Goal: Task Accomplishment & Management: Complete application form

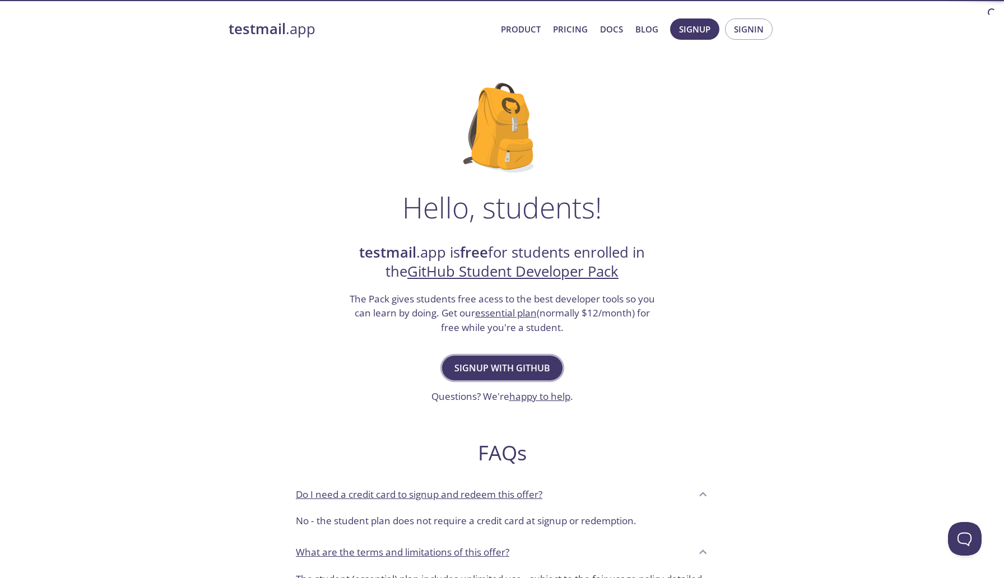
click at [500, 369] on span "Signup with GitHub" at bounding box center [502, 368] width 96 height 16
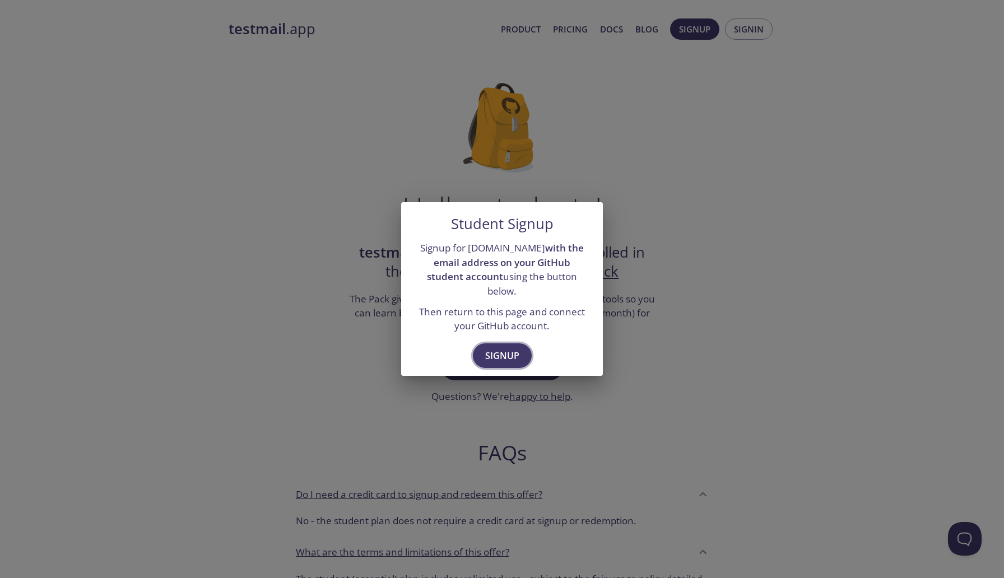
click at [495, 348] on span "Signup" at bounding box center [502, 356] width 34 height 16
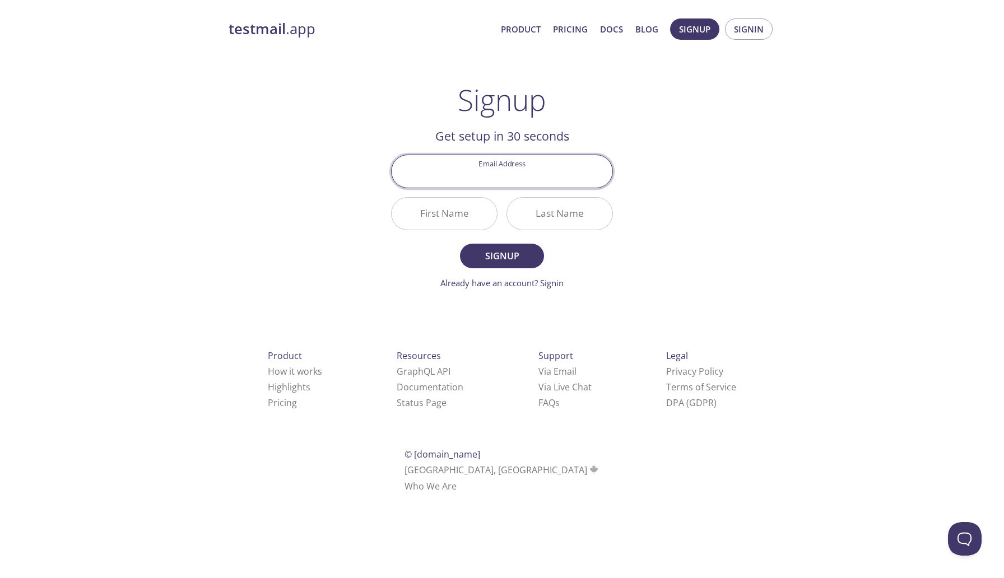
click at [507, 179] on input "Email Address" at bounding box center [502, 171] width 221 height 32
type input "[EMAIL_ADDRESS][DOMAIN_NAME]"
click at [465, 217] on input "First Name" at bounding box center [444, 214] width 105 height 32
type input "[PERSON_NAME]"
click at [533, 214] on input "Last Name" at bounding box center [559, 214] width 105 height 32
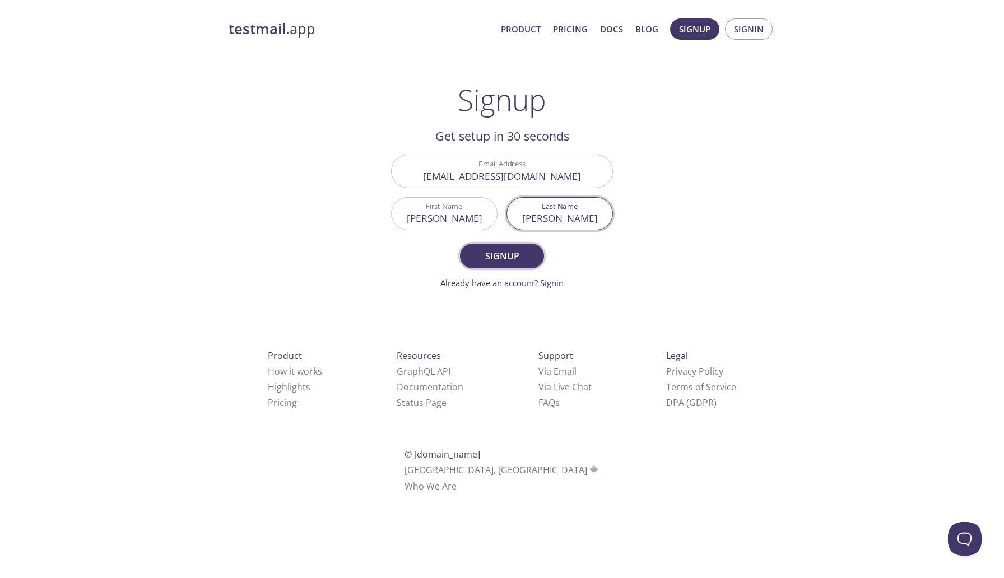
type input "[PERSON_NAME]"
click at [506, 255] on span "Signup" at bounding box center [501, 256] width 59 height 16
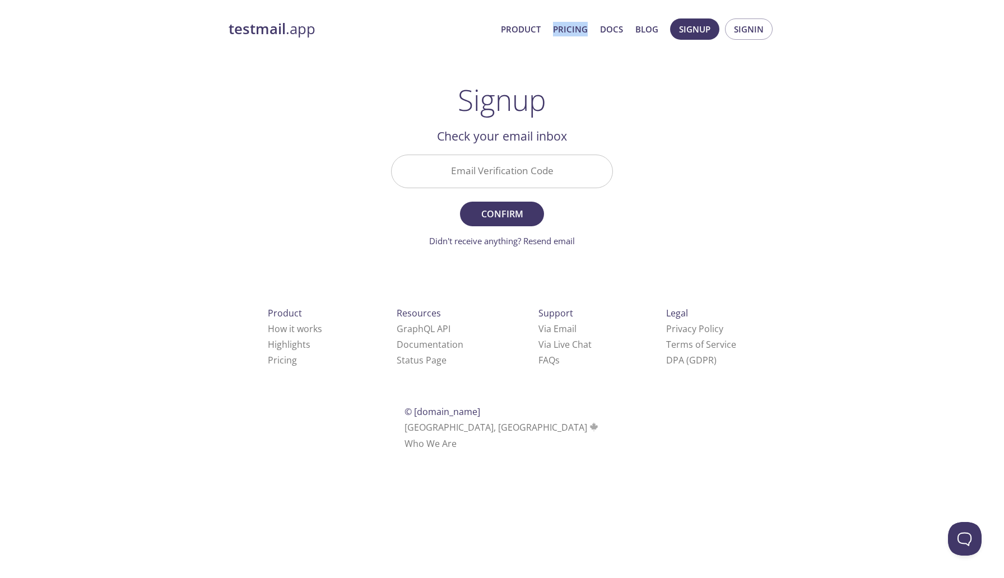
click at [458, 186] on input "Email Verification Code" at bounding box center [502, 171] width 221 height 32
type input "CMYVBQG"
click at [476, 217] on span "Confirm" at bounding box center [501, 214] width 59 height 16
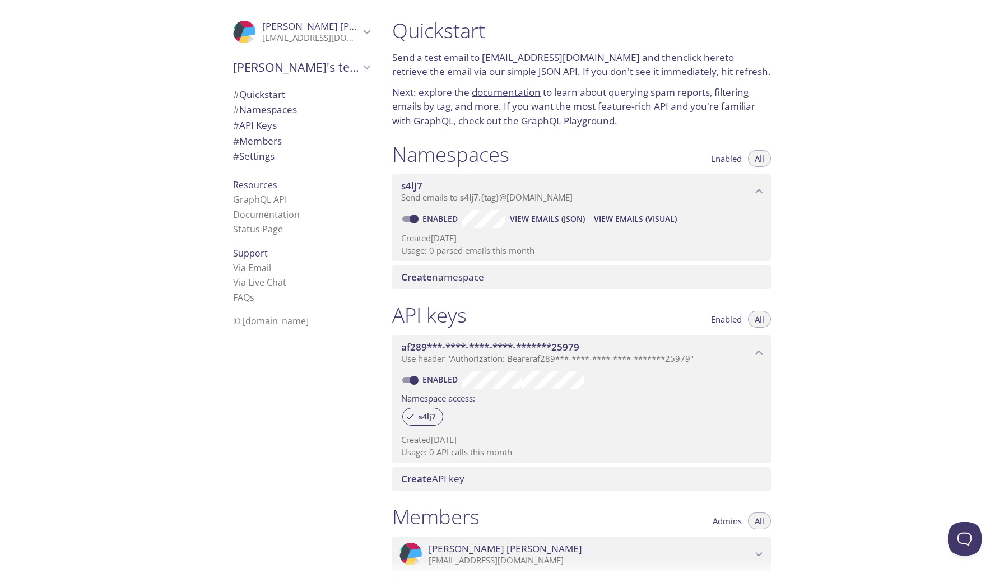
click at [352, 25] on span "Devendra sharma" at bounding box center [310, 26] width 97 height 12
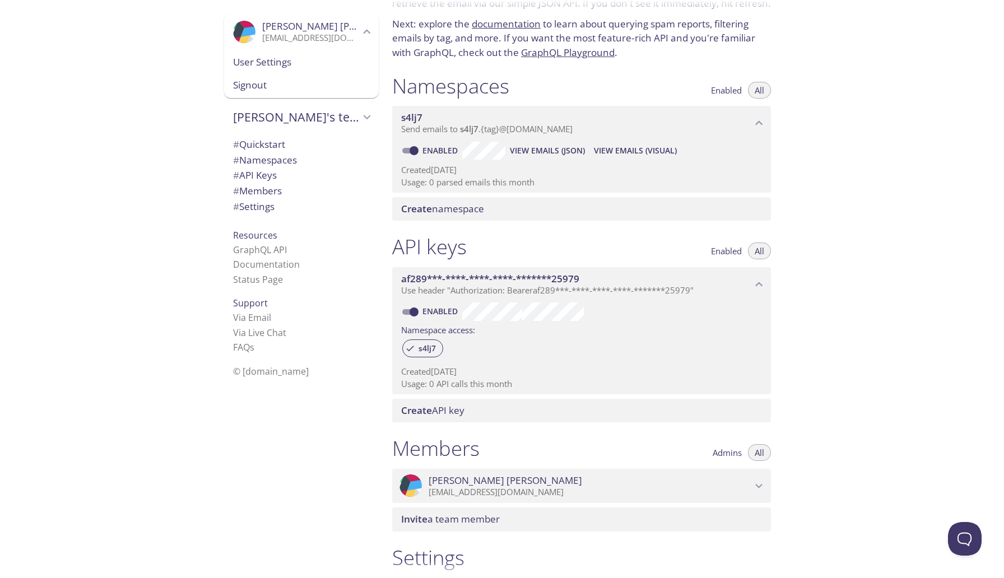
scroll to position [218, 0]
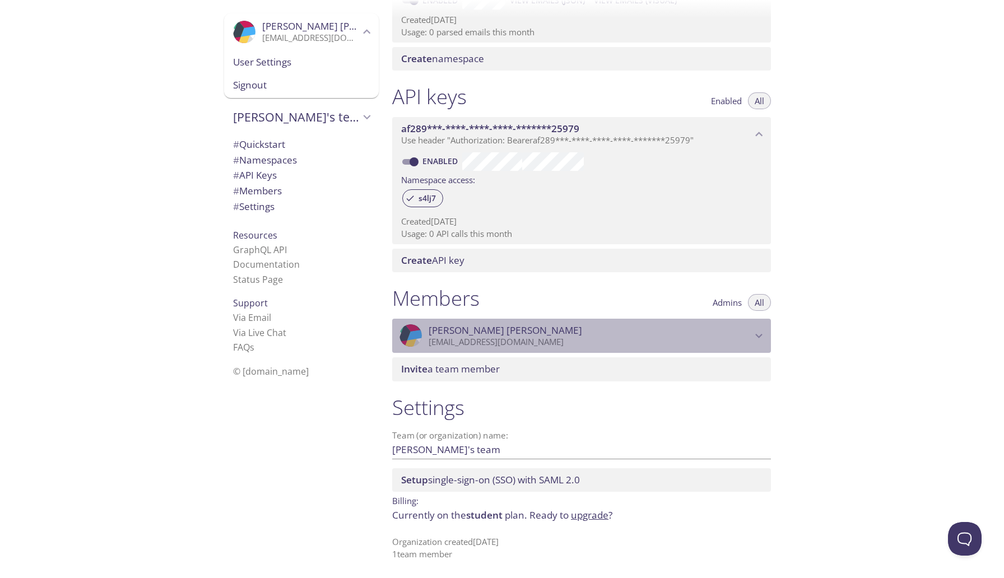
click at [687, 339] on p "[EMAIL_ADDRESS][DOMAIN_NAME]" at bounding box center [589, 342] width 323 height 11
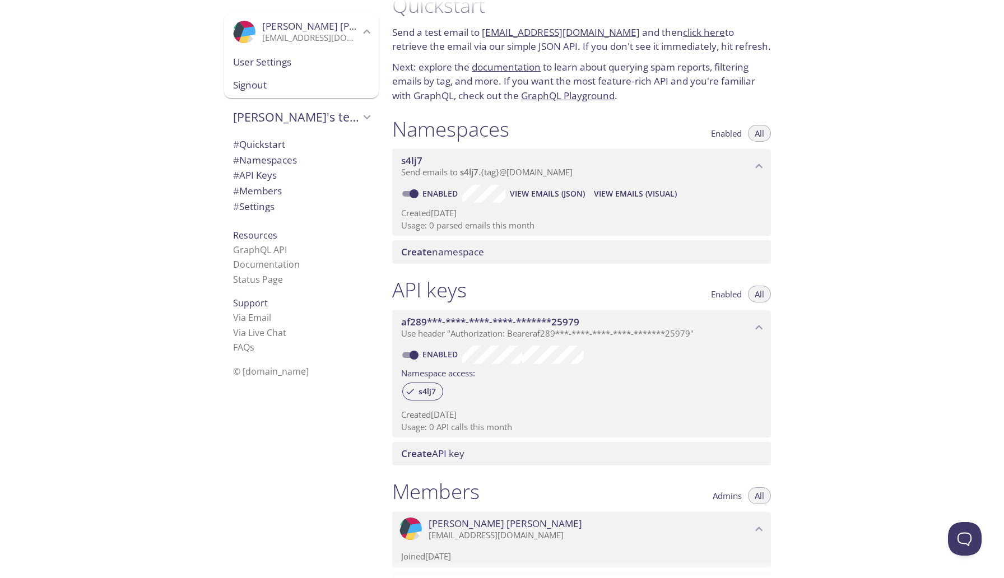
scroll to position [0, 0]
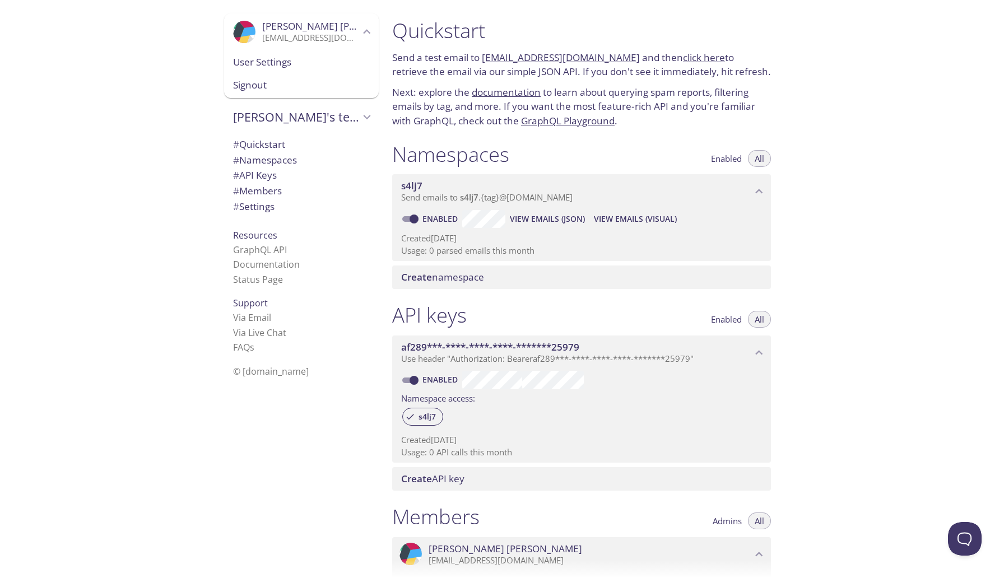
click at [267, 166] on span "# Namespaces" at bounding box center [265, 159] width 64 height 13
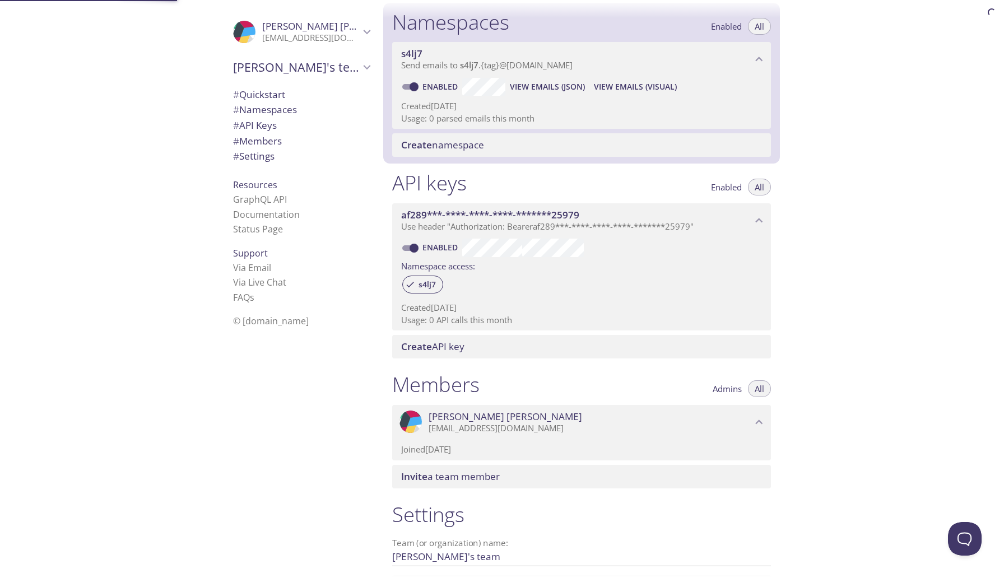
scroll to position [142, 0]
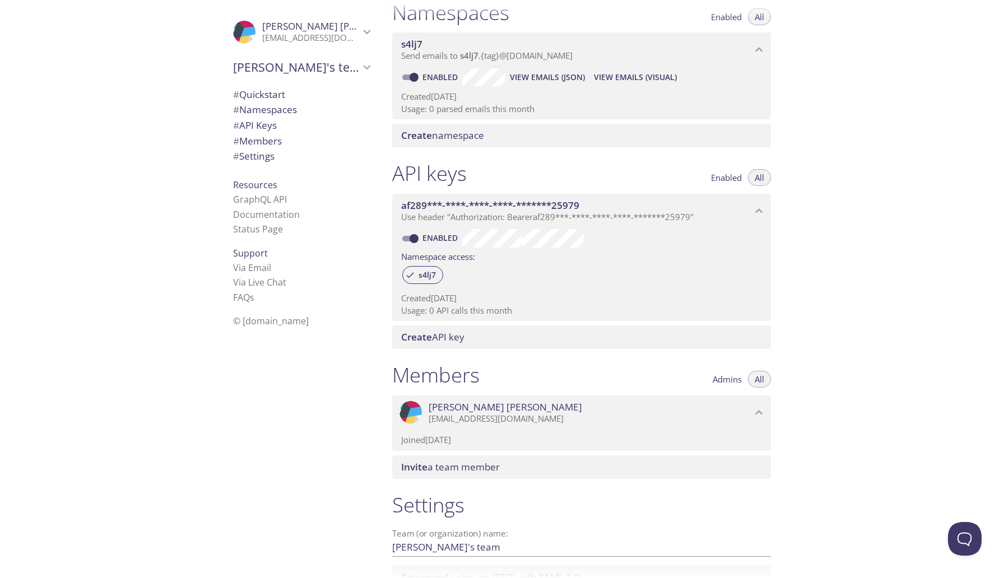
click at [265, 128] on span "# API Keys" at bounding box center [255, 125] width 44 height 13
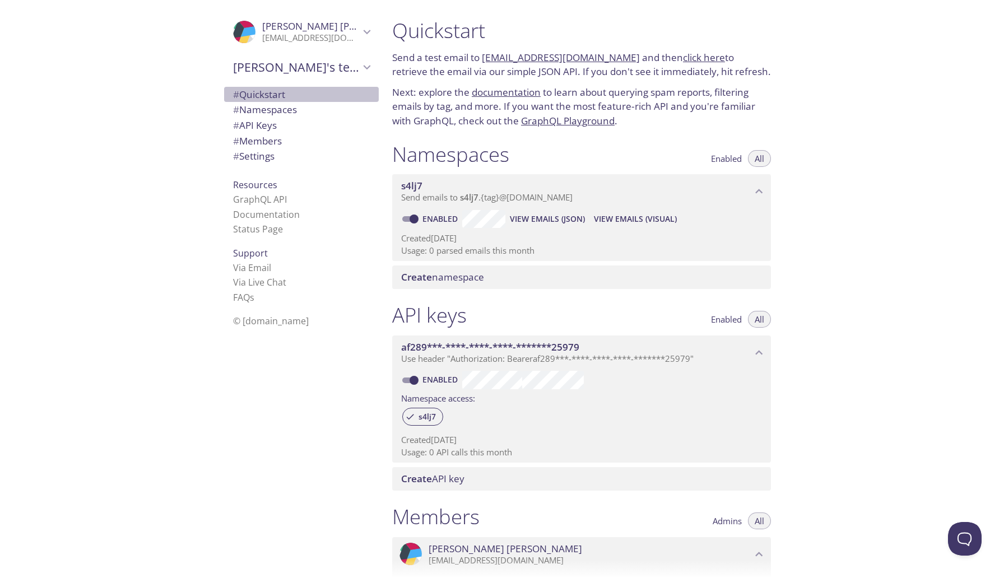
click at [291, 97] on span "# Quickstart" at bounding box center [301, 94] width 137 height 15
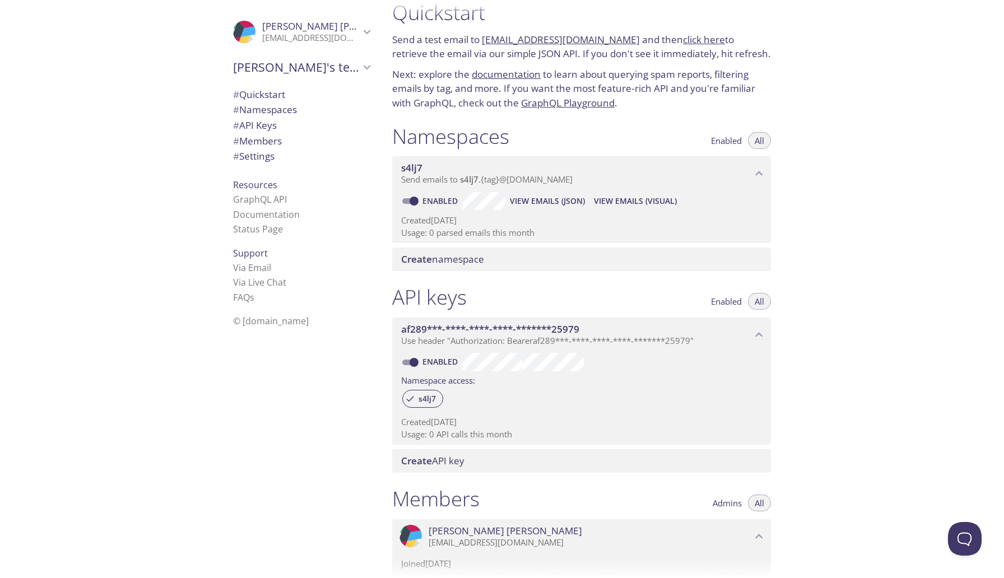
click at [269, 95] on span "# Quickstart" at bounding box center [259, 94] width 52 height 13
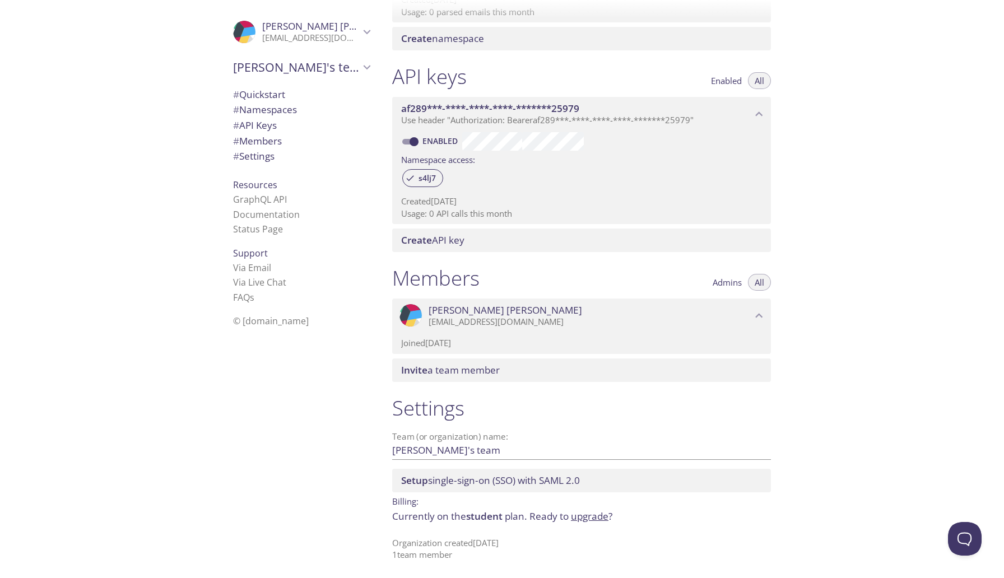
scroll to position [239, 0]
click at [309, 135] on span "# Members" at bounding box center [301, 141] width 137 height 15
